Goal: Task Accomplishment & Management: Complete application form

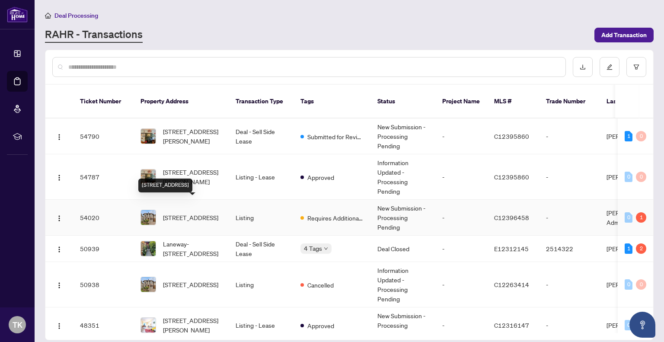
click at [196, 213] on span "[STREET_ADDRESS]" at bounding box center [190, 218] width 55 height 10
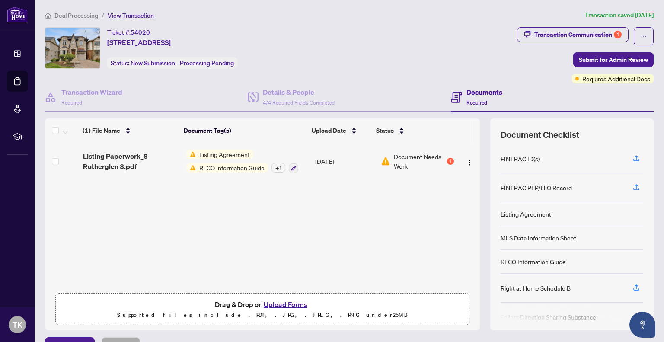
scroll to position [19, 0]
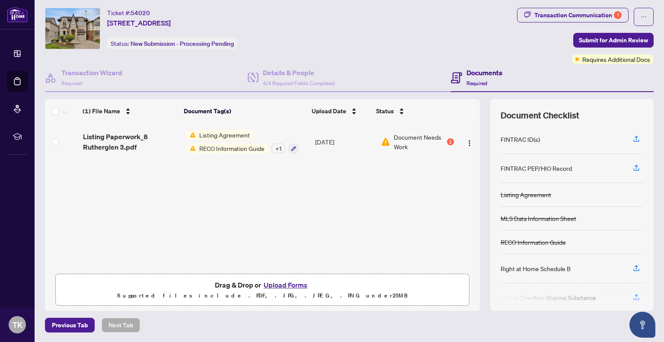
click at [288, 287] on button "Upload Forms" at bounding box center [285, 284] width 49 height 11
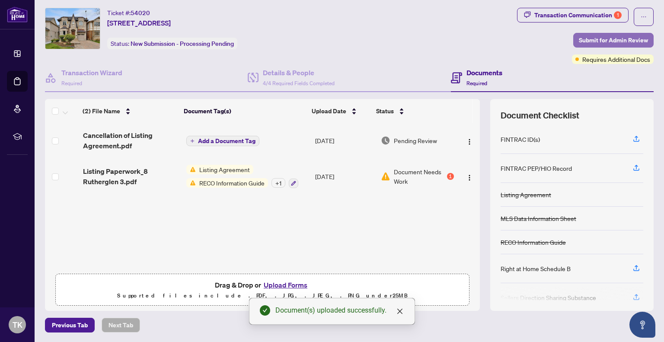
click at [603, 39] on span "Submit for Admin Review" at bounding box center [613, 40] width 69 height 14
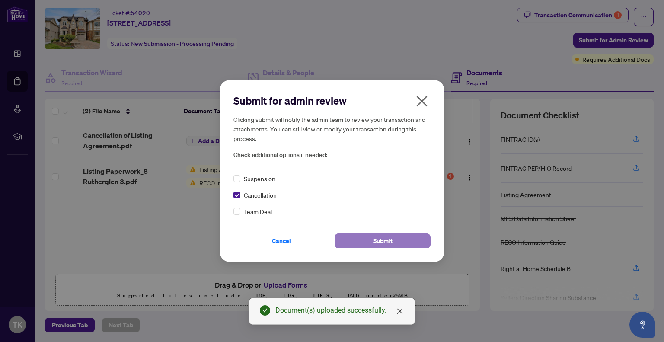
click at [383, 238] on span "Submit" at bounding box center [382, 241] width 19 height 14
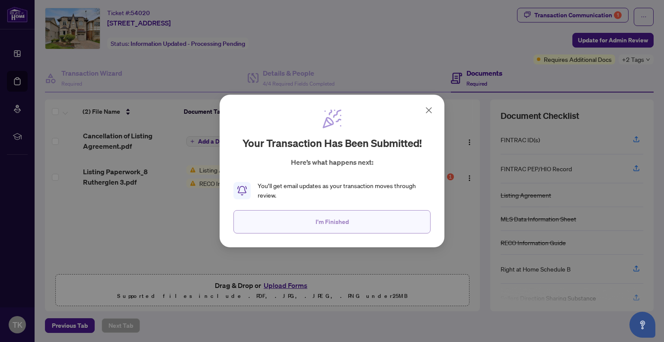
click at [331, 222] on span "I'm Finished" at bounding box center [331, 222] width 33 height 14
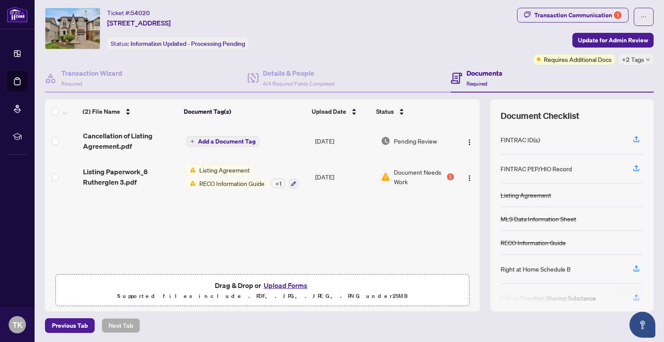
click at [292, 284] on button "Upload Forms" at bounding box center [285, 285] width 49 height 11
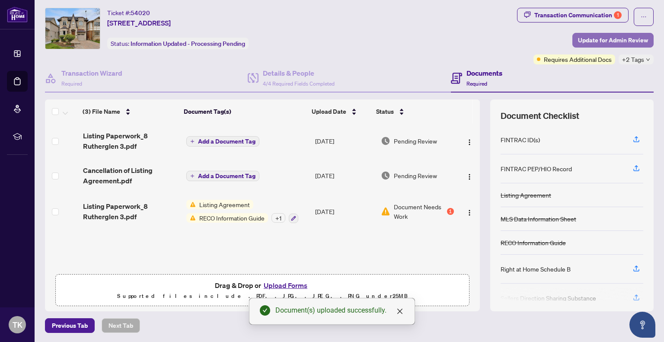
click at [610, 36] on span "Update for Admin Review" at bounding box center [613, 40] width 70 height 14
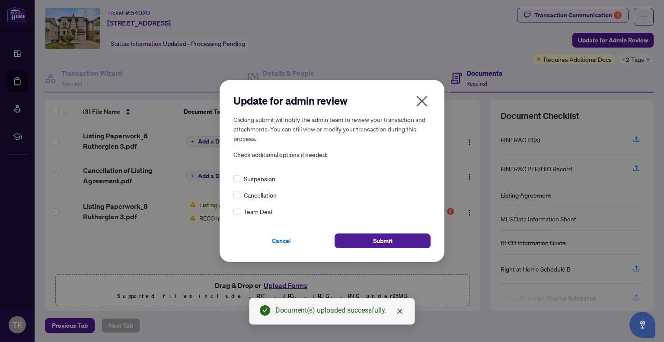
drag, startPoint x: 266, startPoint y: 198, endPoint x: 243, endPoint y: 197, distance: 23.0
click at [243, 197] on div "Cancellation" at bounding box center [331, 195] width 197 height 10
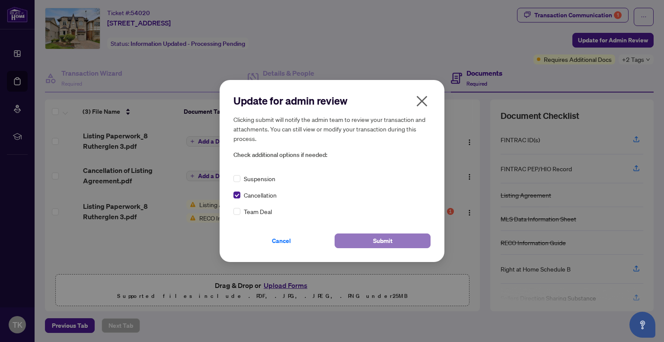
click at [373, 237] on span "Submit" at bounding box center [382, 241] width 19 height 14
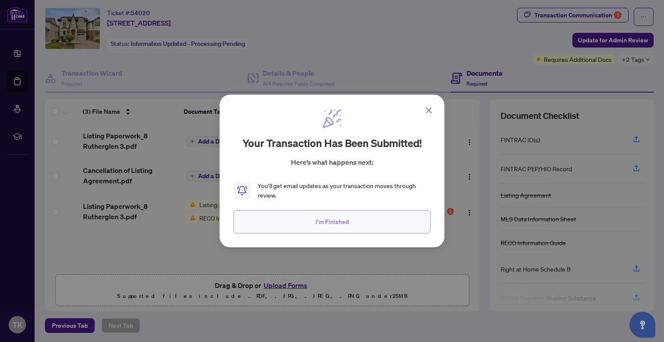
click at [331, 221] on span "I'm Finished" at bounding box center [331, 222] width 33 height 14
